Goal: Information Seeking & Learning: Learn about a topic

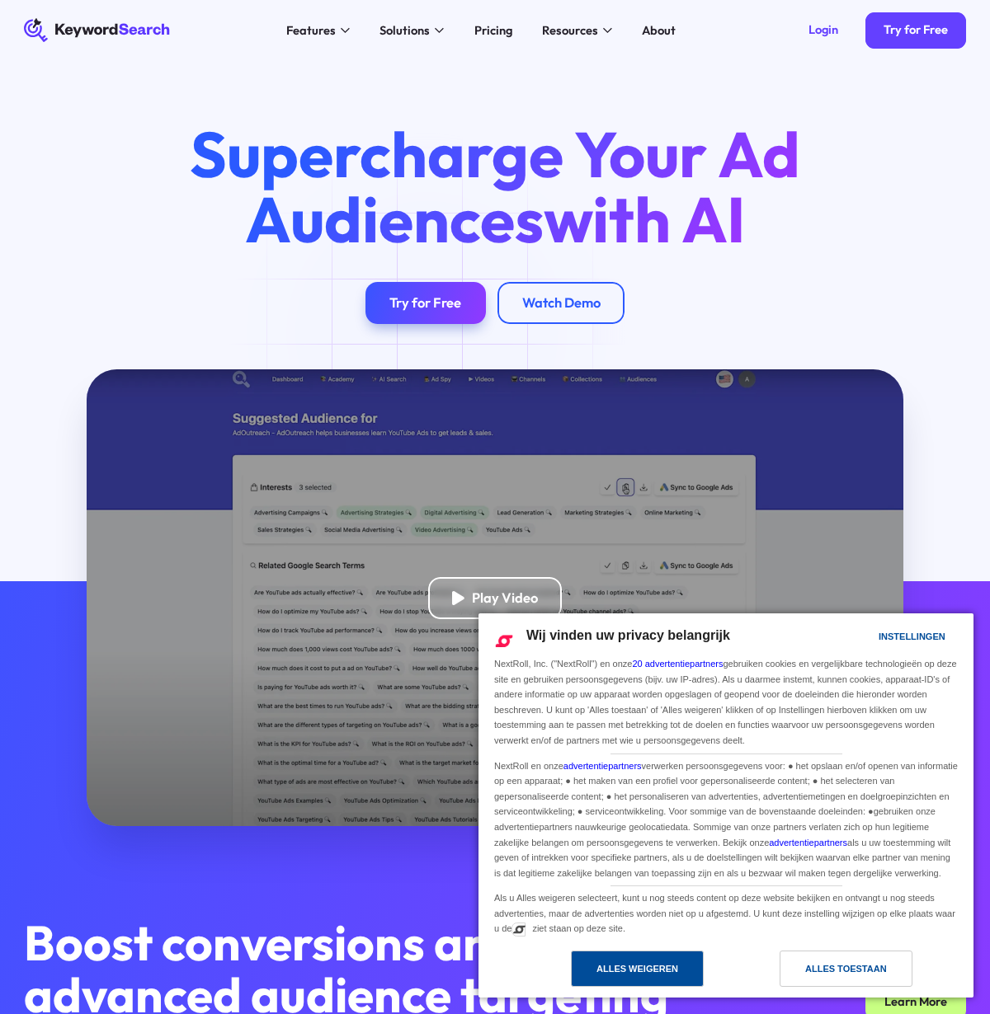
click at [654, 973] on div "Alles weigeren" at bounding box center [637, 969] width 82 height 18
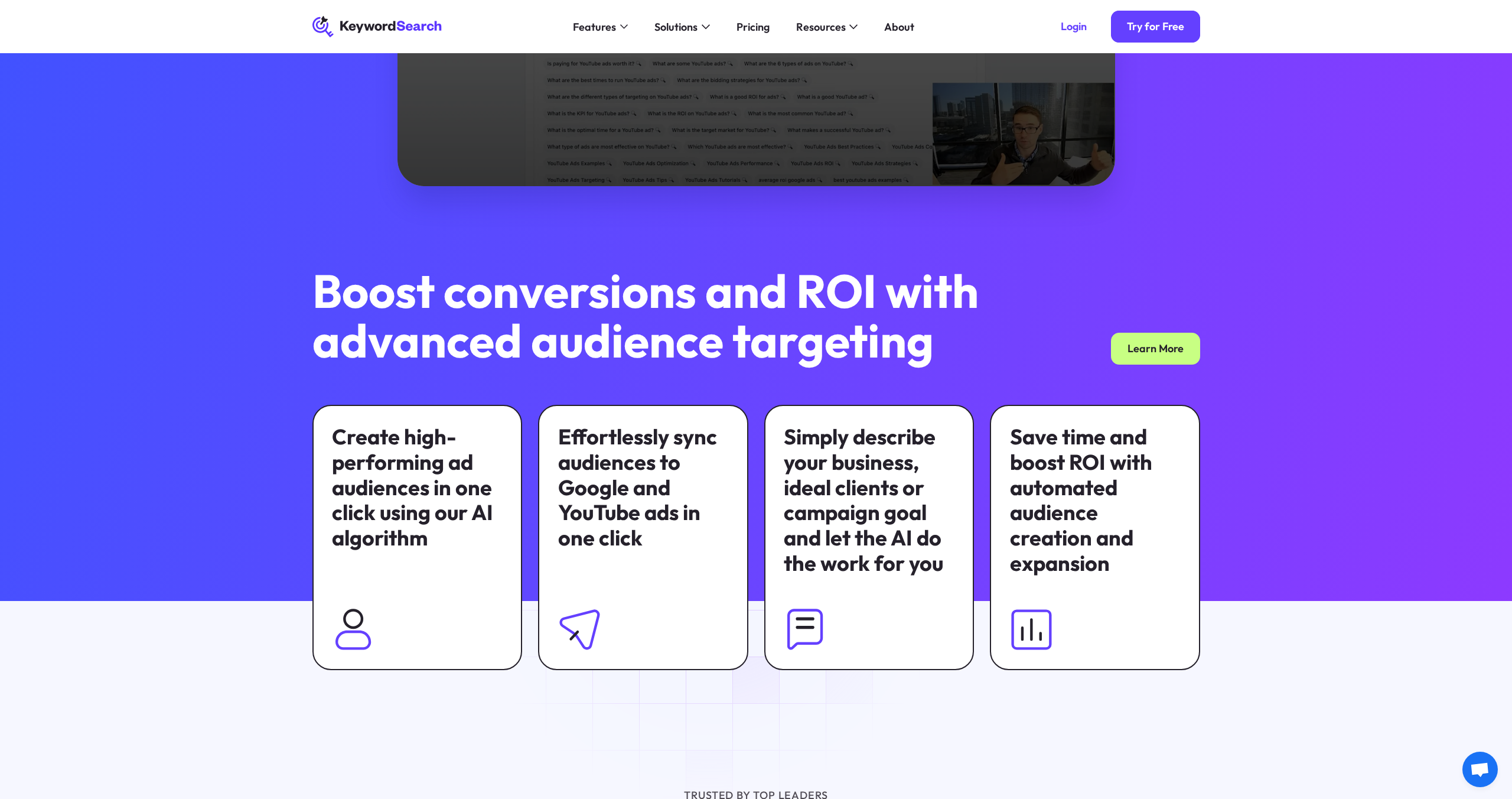
scroll to position [453, 0]
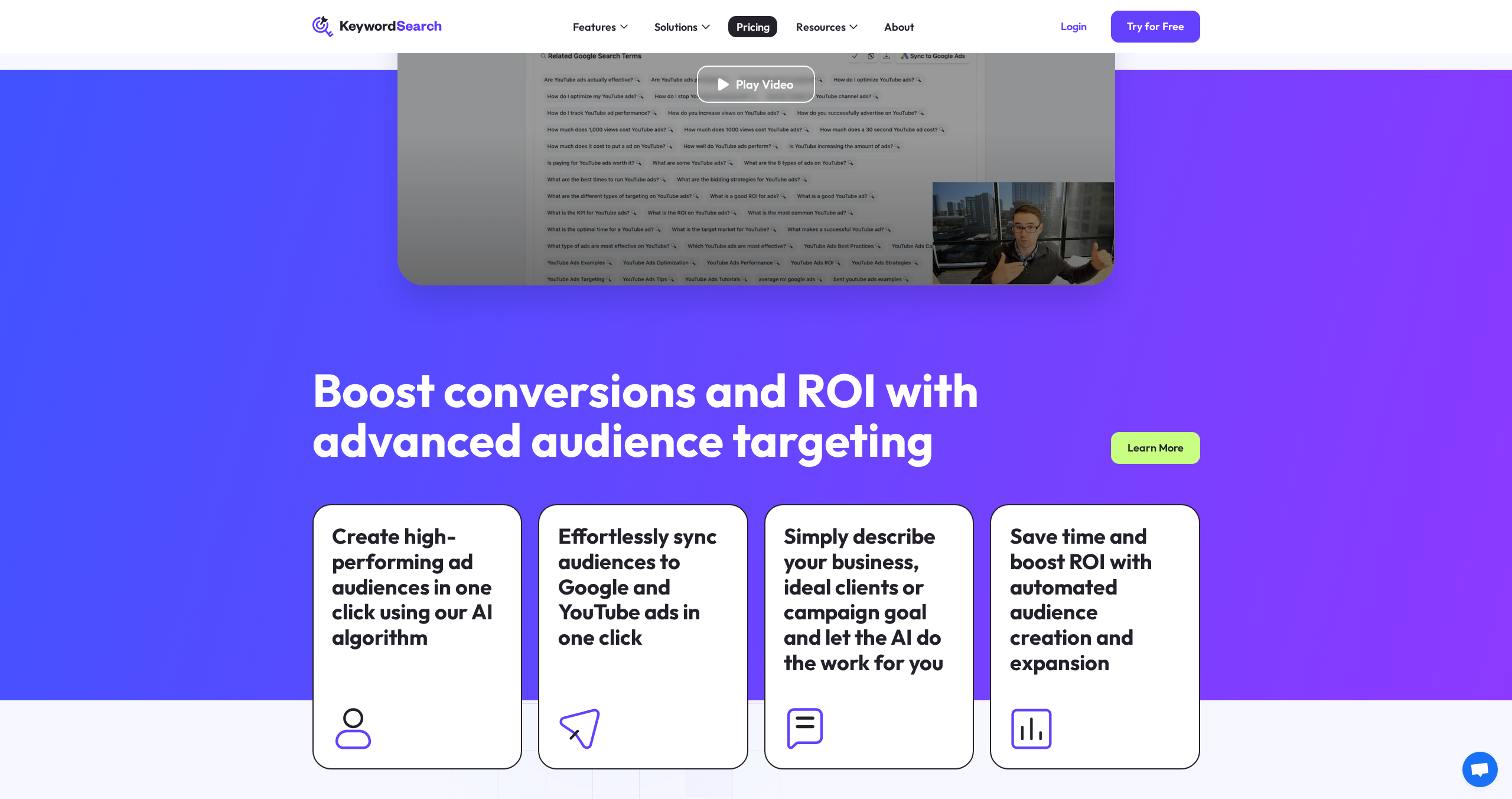
click at [708, 28] on div "Pricing" at bounding box center [753, 27] width 33 height 16
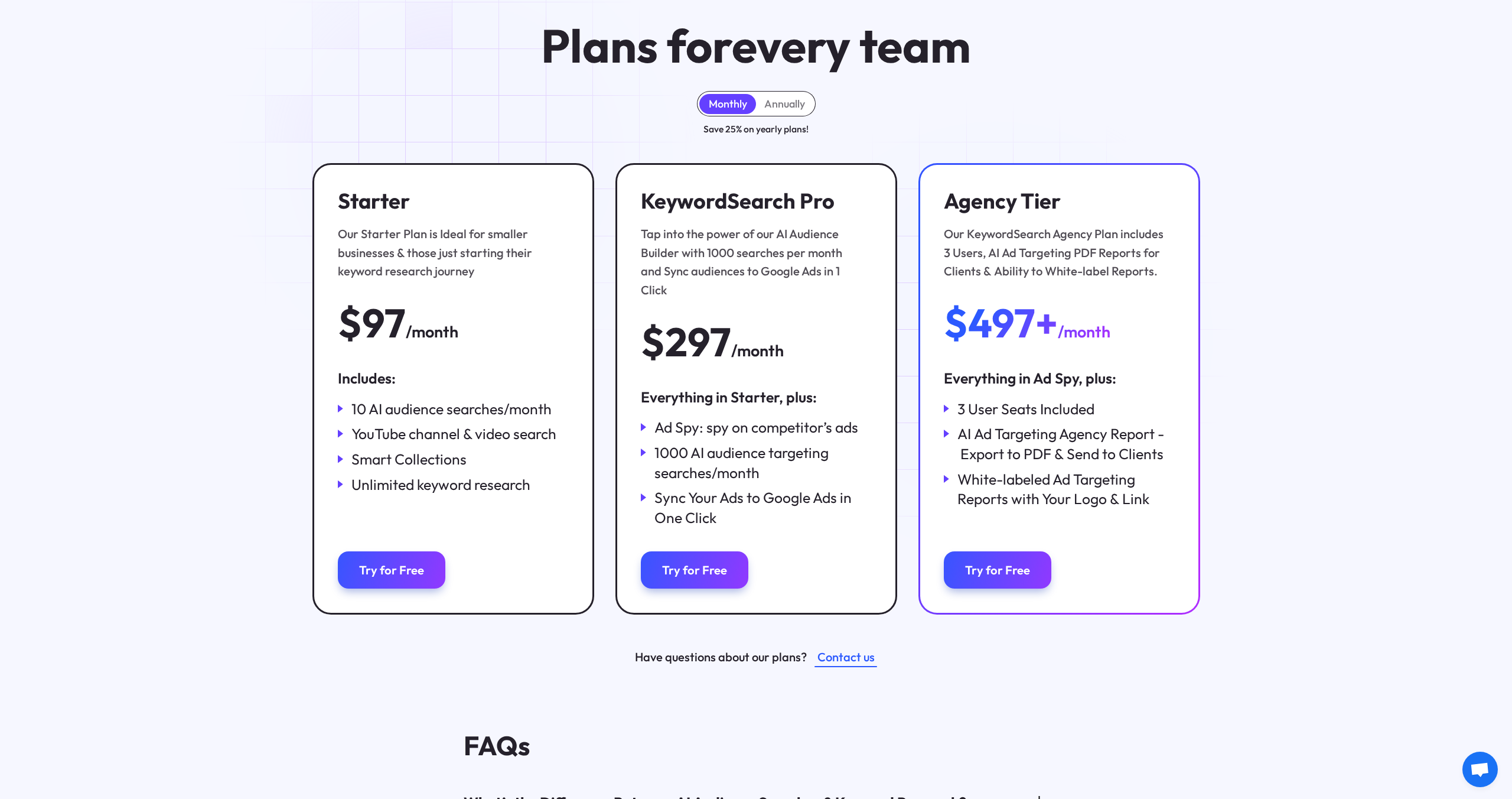
scroll to position [116, 0]
